Goal: Task Accomplishment & Management: Use online tool/utility

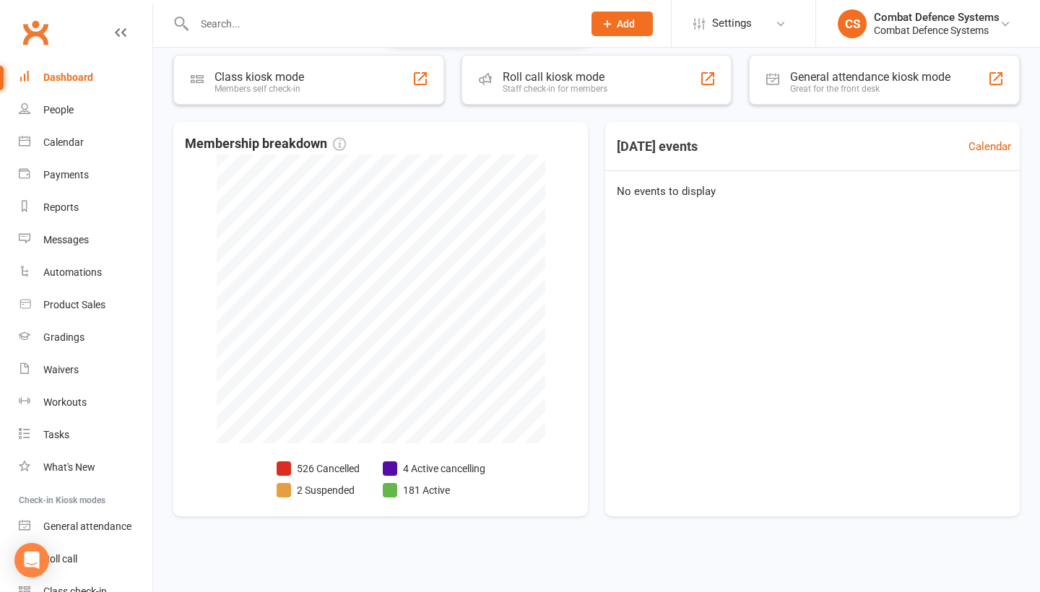
scroll to position [272, 0]
click at [71, 106] on div "People" at bounding box center [58, 110] width 30 height 12
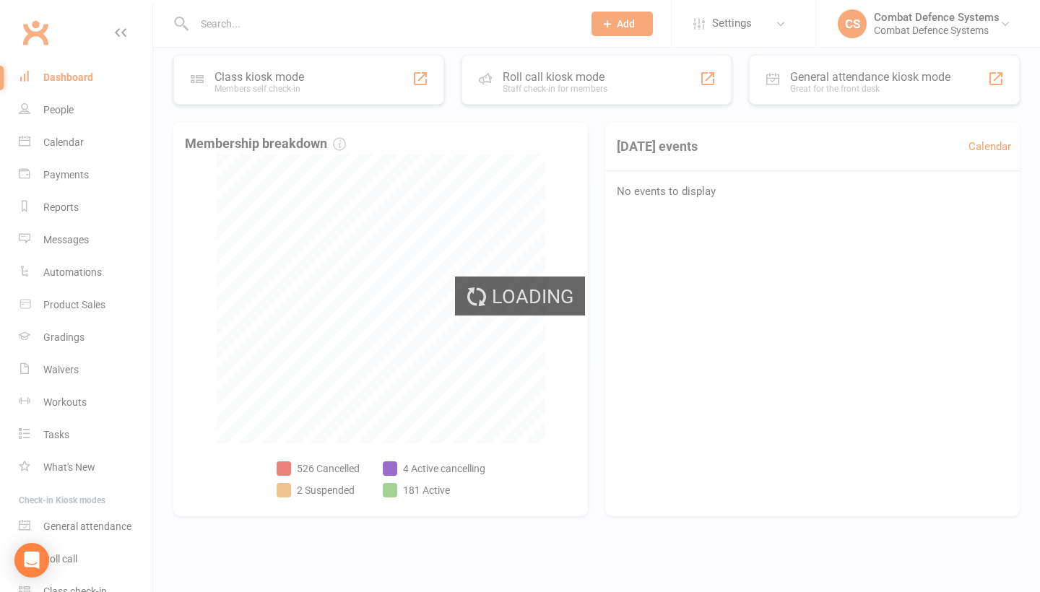
select select "100"
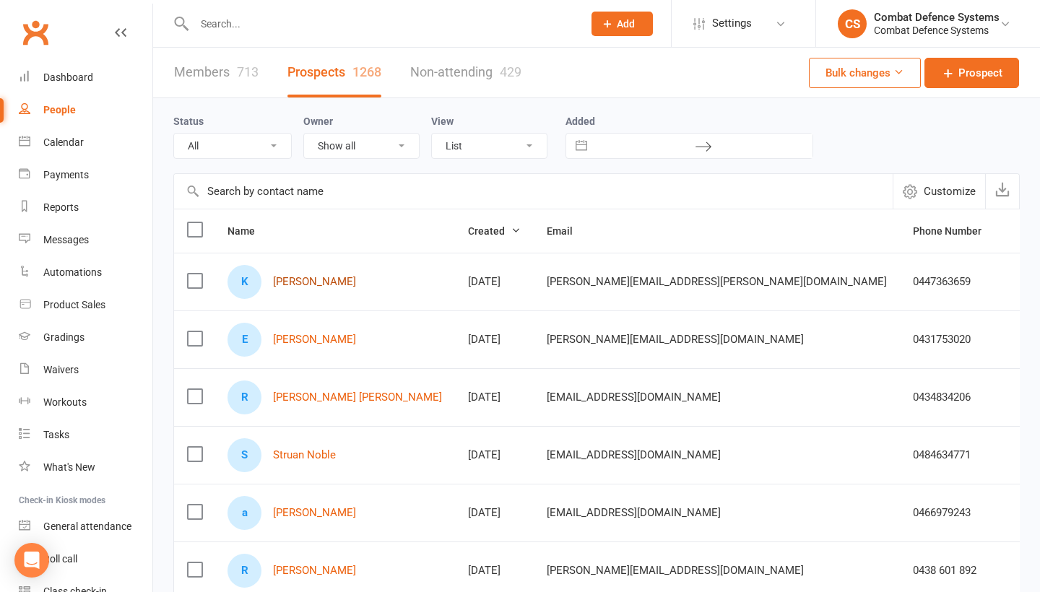
click at [318, 279] on link "Kristy Chalmer" at bounding box center [314, 282] width 83 height 12
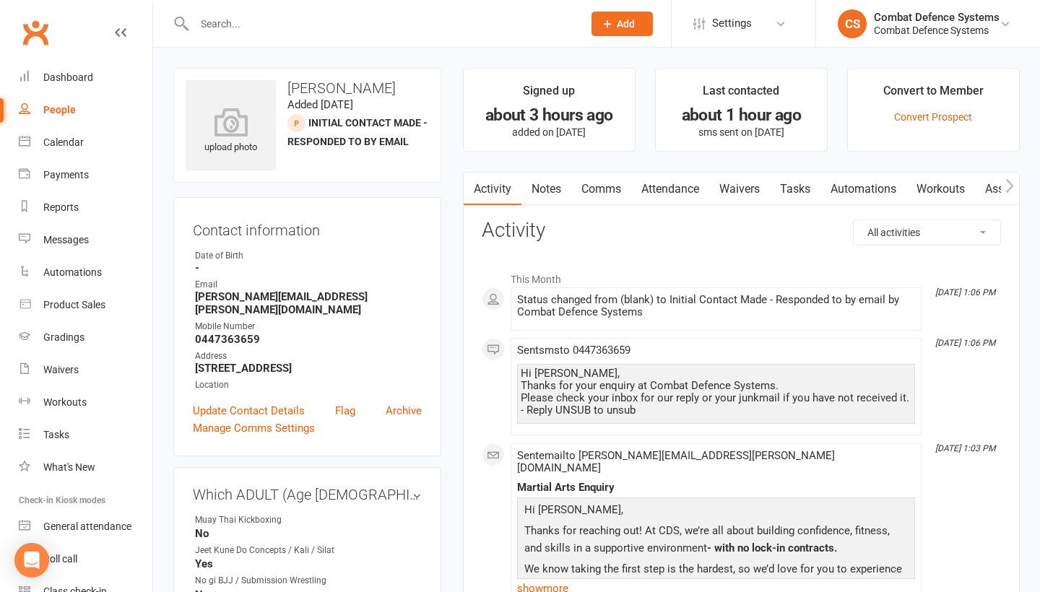
click at [748, 190] on link "Waivers" at bounding box center [739, 189] width 61 height 33
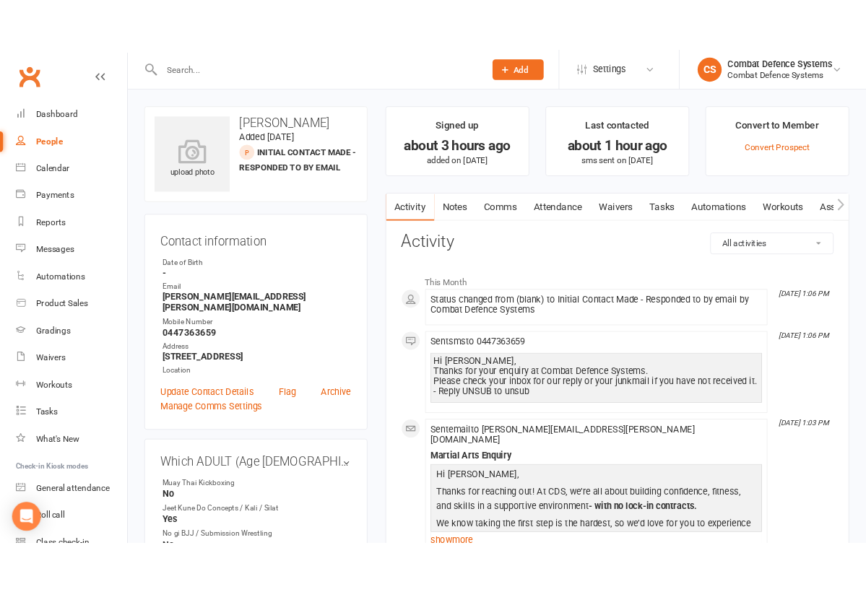
scroll to position [0, 1]
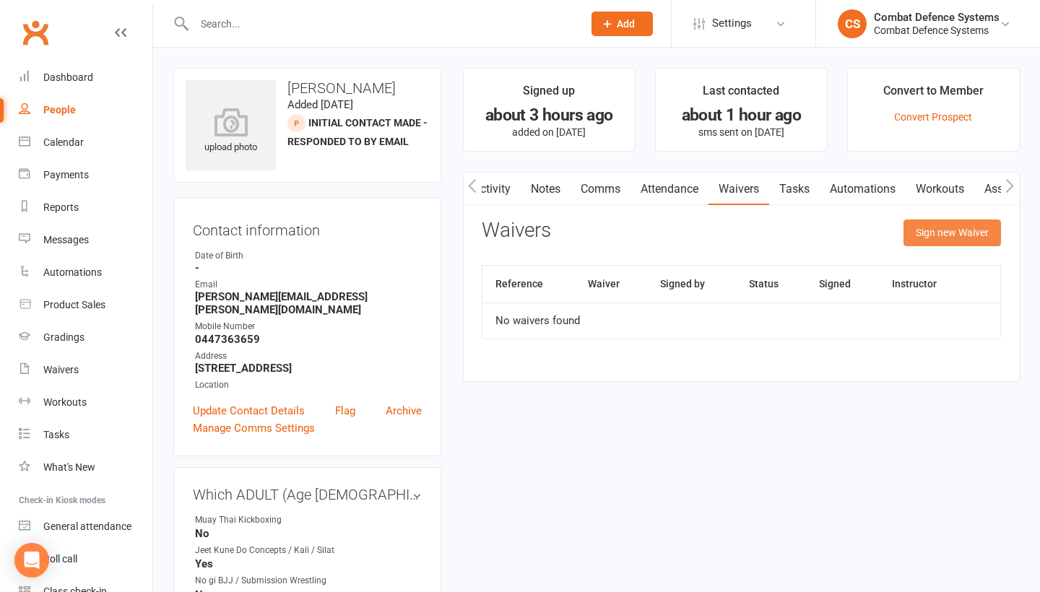
click at [941, 235] on button "Sign new Waiver" at bounding box center [951, 232] width 97 height 26
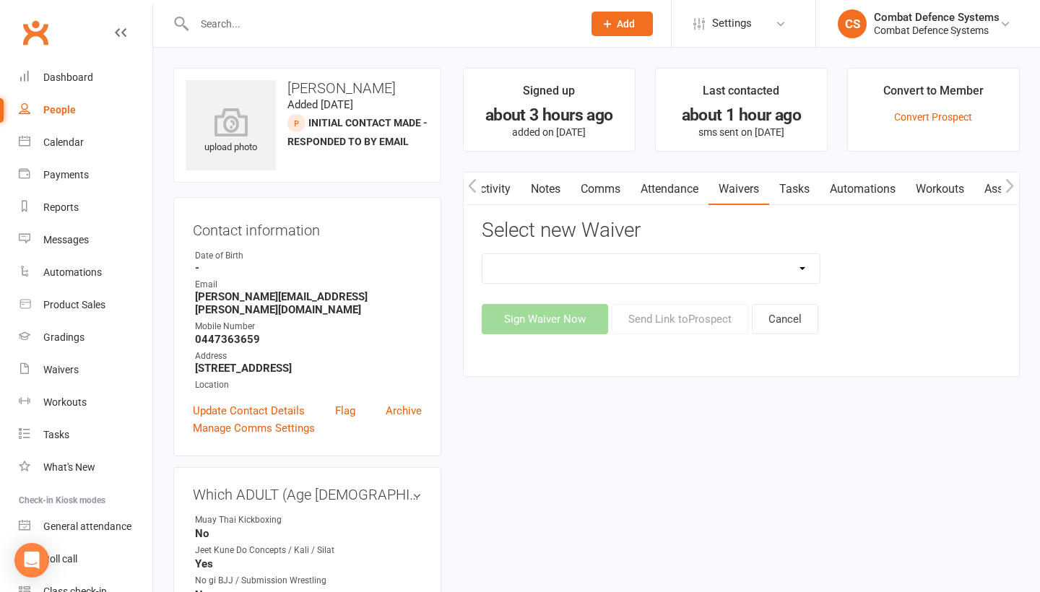
select select "5361"
click at [704, 321] on button "Send Link to Prospect" at bounding box center [679, 319] width 136 height 30
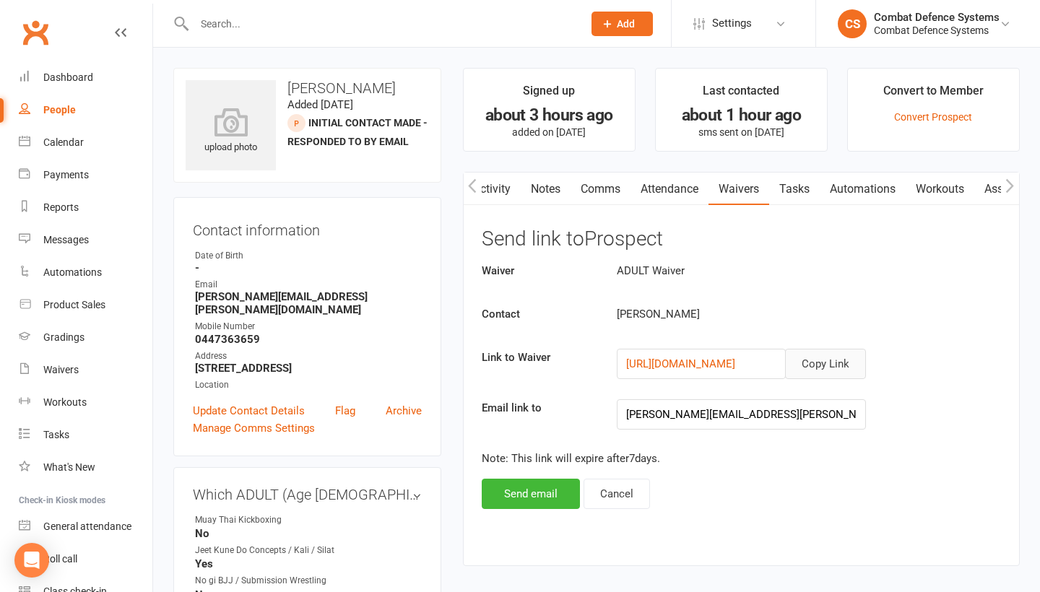
click at [816, 358] on button "Copy Link" at bounding box center [825, 364] width 81 height 30
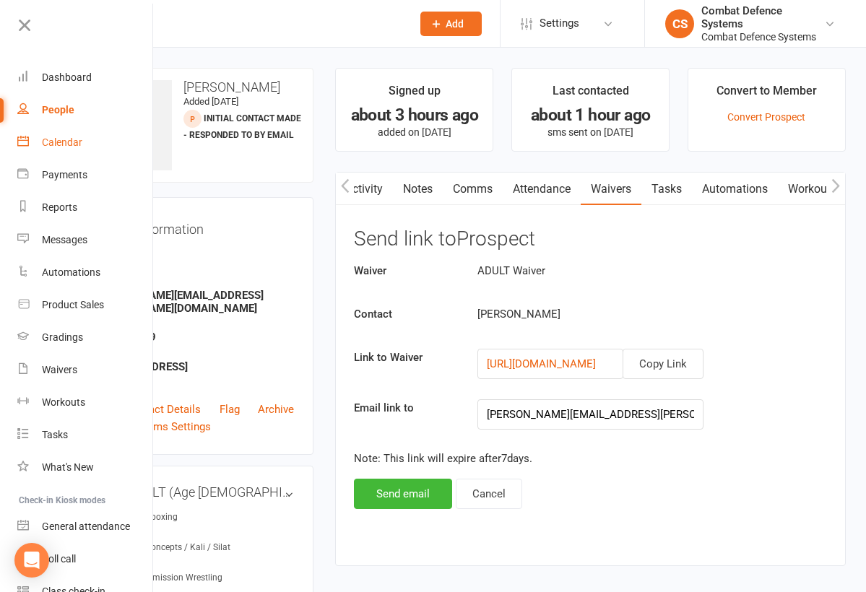
click at [51, 144] on div "Calendar" at bounding box center [62, 142] width 40 height 12
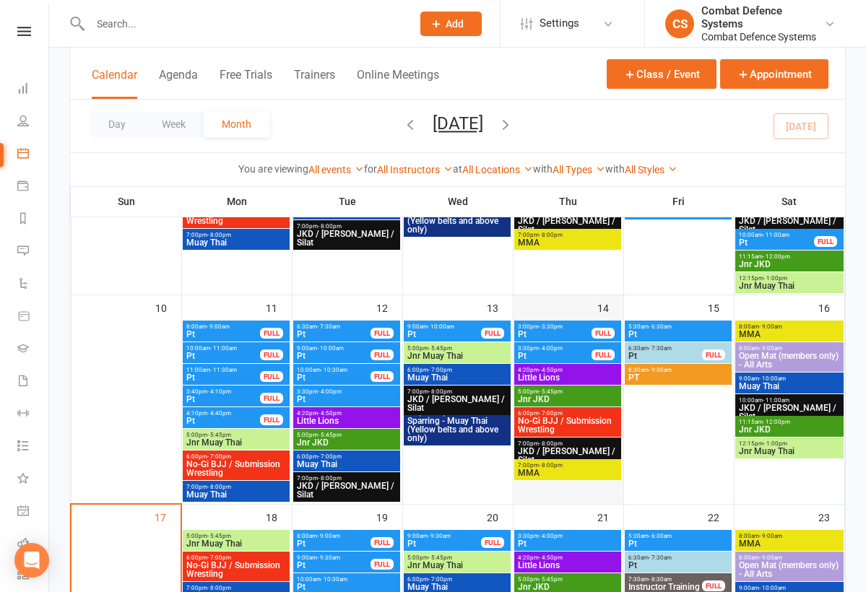
scroll to position [386, 0]
